Goal: Transaction & Acquisition: Purchase product/service

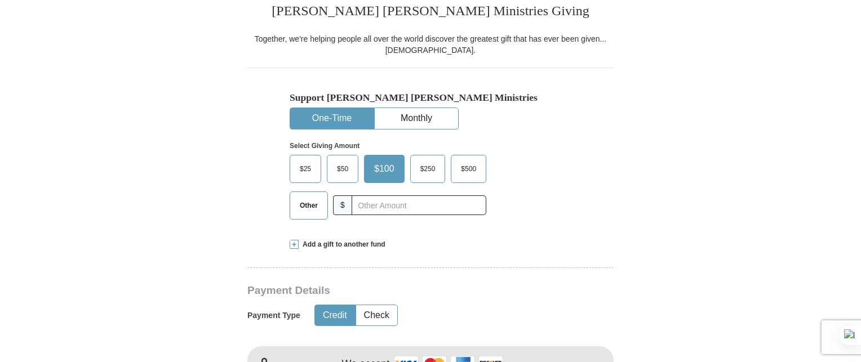
scroll to position [338, 0]
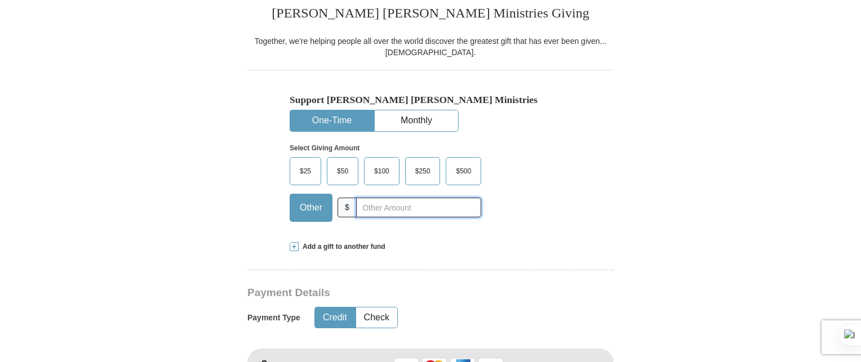
click at [368, 214] on input "text" at bounding box center [418, 208] width 125 height 20
type input "15"
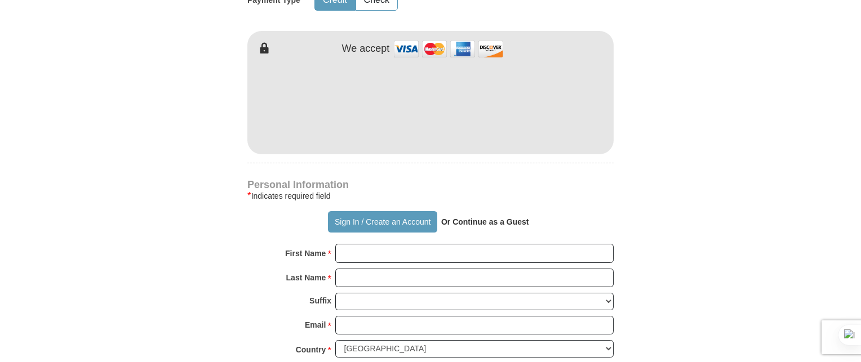
scroll to position [656, 0]
click at [398, 219] on button "Sign In / Create an Account" at bounding box center [382, 221] width 109 height 21
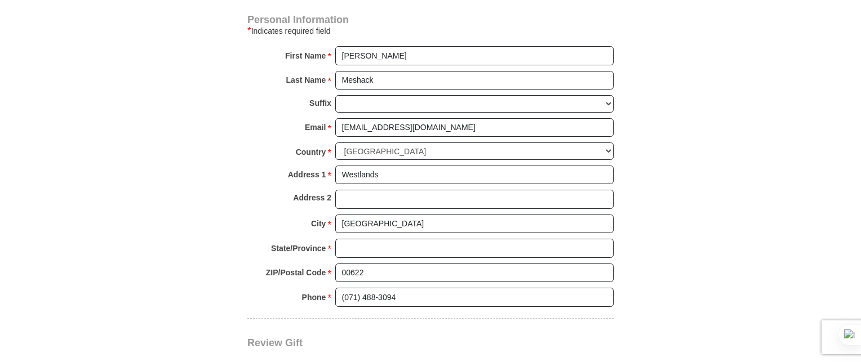
scroll to position [791, 0]
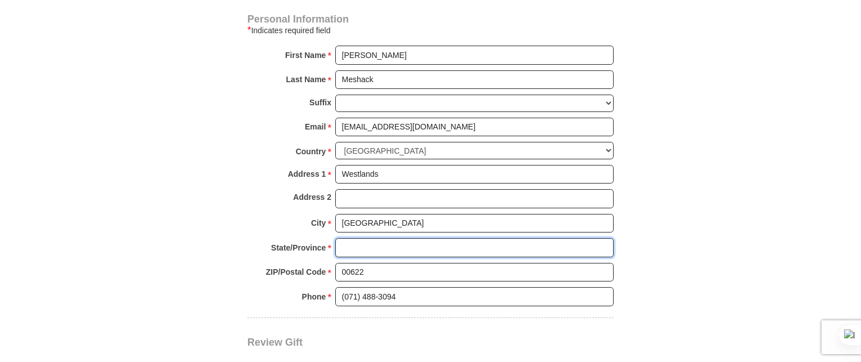
click at [392, 250] on input "State/Province *" at bounding box center [474, 247] width 278 height 19
type input "[GEOGRAPHIC_DATA]"
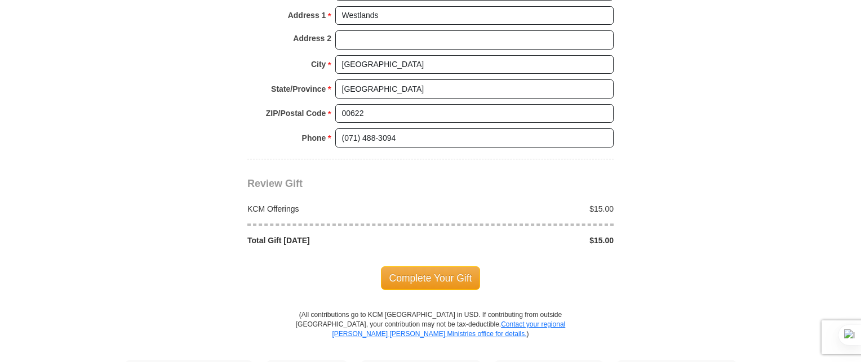
scroll to position [950, 0]
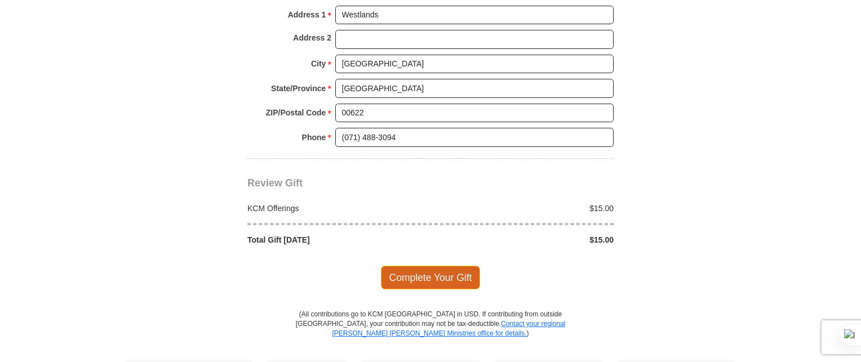
click at [466, 274] on span "Complete Your Gift" at bounding box center [431, 278] width 100 height 24
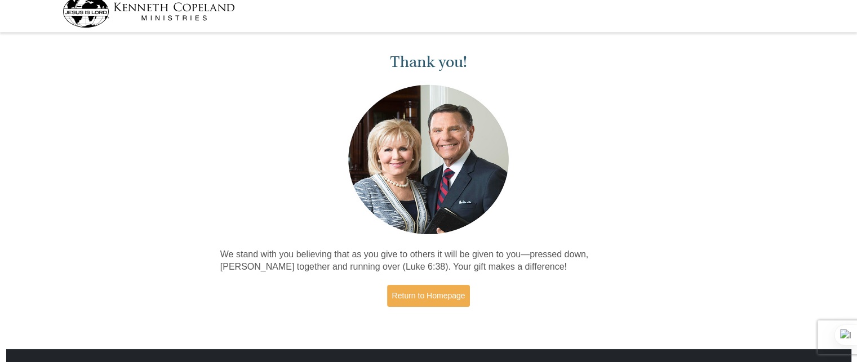
scroll to position [60, 0]
